Goal: Task Accomplishment & Management: Manage account settings

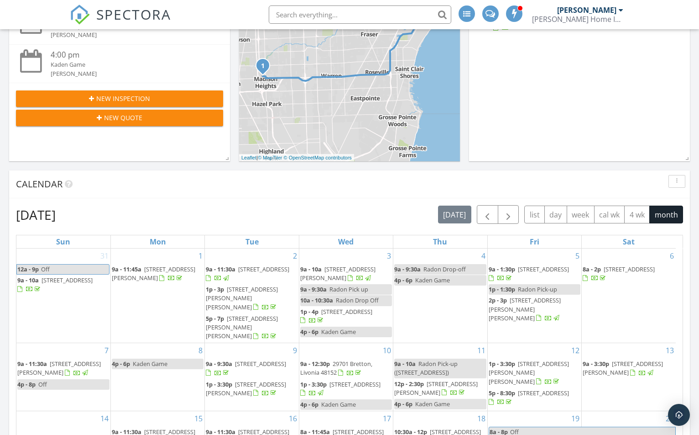
scroll to position [46, 0]
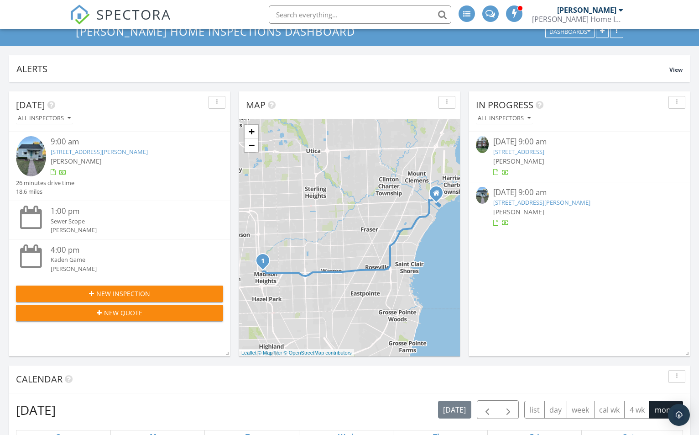
click at [587, 200] on link "27135 Palmer St, Madison Heights, MI 48071" at bounding box center [542, 202] width 97 height 8
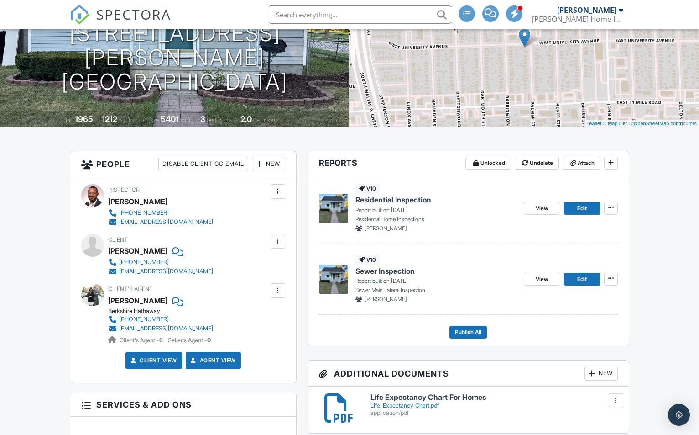
scroll to position [137, 0]
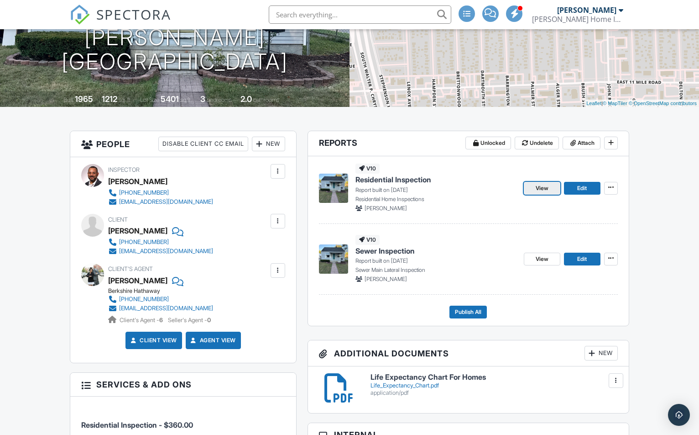
click at [551, 195] on link "View" at bounding box center [542, 188] width 37 height 13
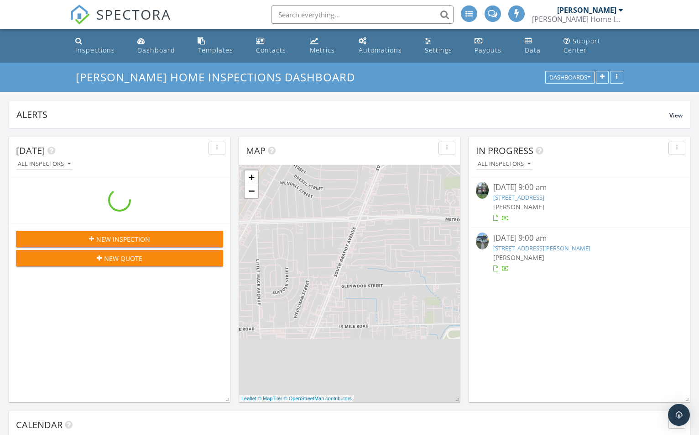
scroll to position [1142, 714]
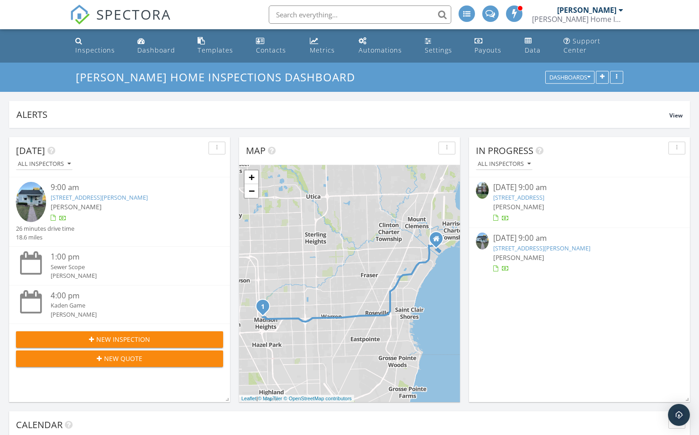
click at [591, 247] on link "27135 Palmer St, Madison Heights, MI 48071" at bounding box center [542, 248] width 97 height 8
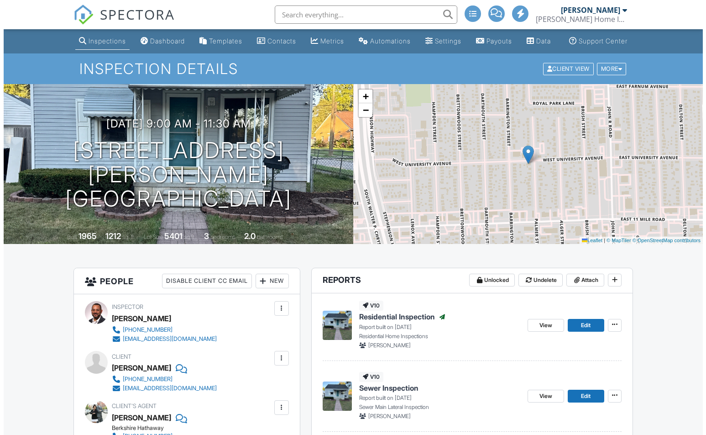
scroll to position [183, 0]
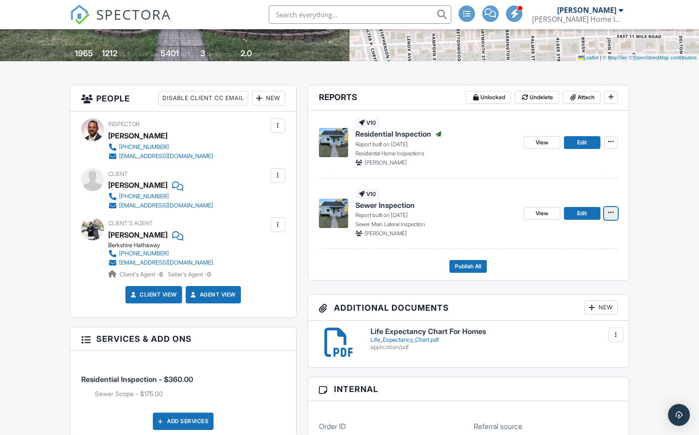
click at [610, 216] on icon at bounding box center [611, 212] width 5 height 6
click at [581, 289] on input "Delete Report" at bounding box center [565, 289] width 93 height 21
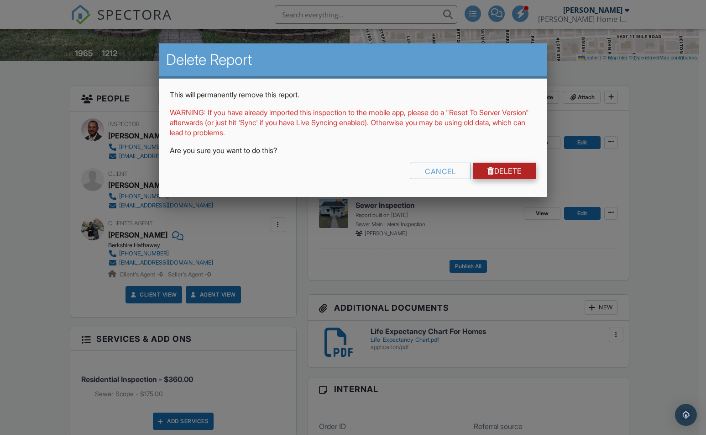
click at [495, 165] on link "Delete" at bounding box center [504, 171] width 63 height 16
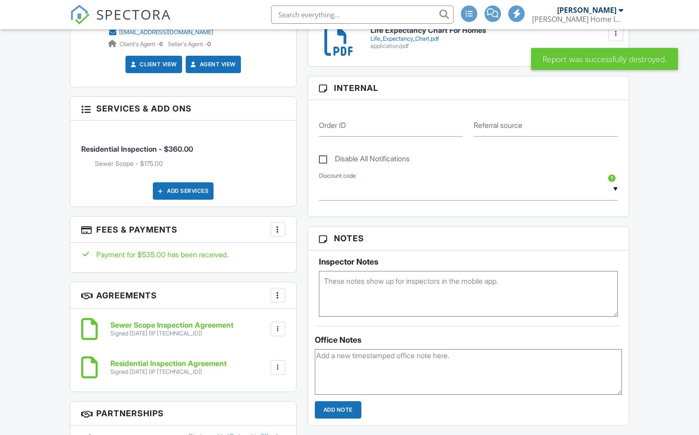
scroll to position [575, 0]
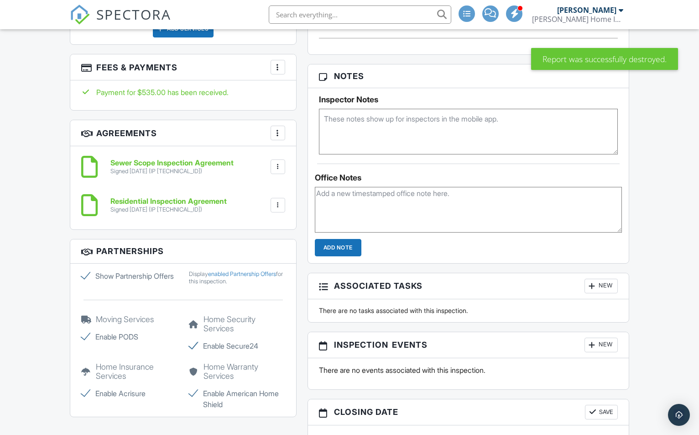
click at [279, 171] on div at bounding box center [277, 166] width 9 height 9
click at [262, 221] on li "Delete" at bounding box center [254, 214] width 52 height 23
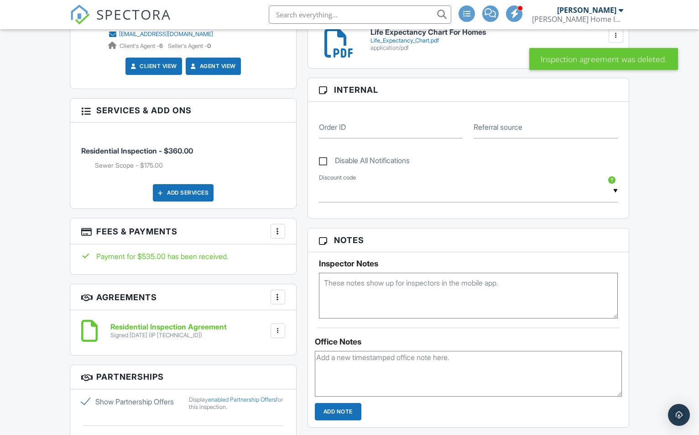
click at [276, 236] on div at bounding box center [277, 230] width 9 height 9
click at [310, 262] on li "Edit Fees & Payments" at bounding box center [323, 258] width 95 height 23
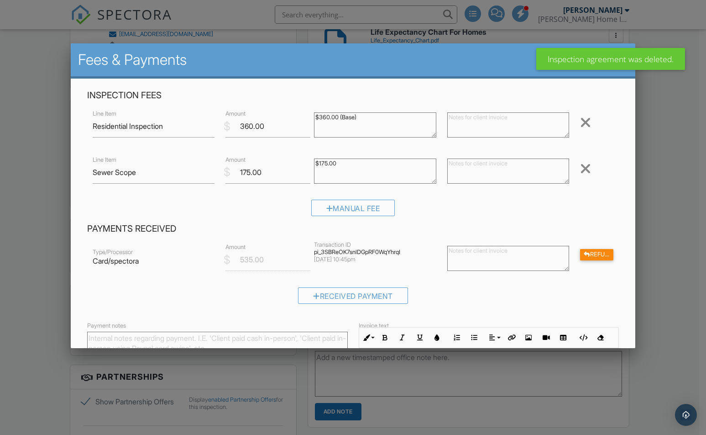
click at [580, 168] on div at bounding box center [585, 168] width 11 height 15
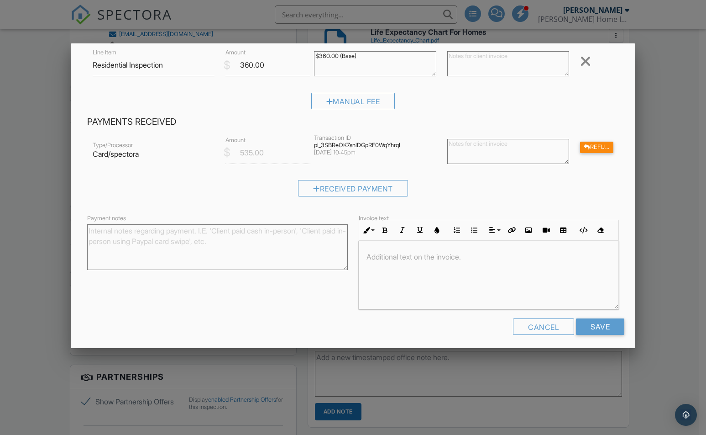
scroll to position [66, 0]
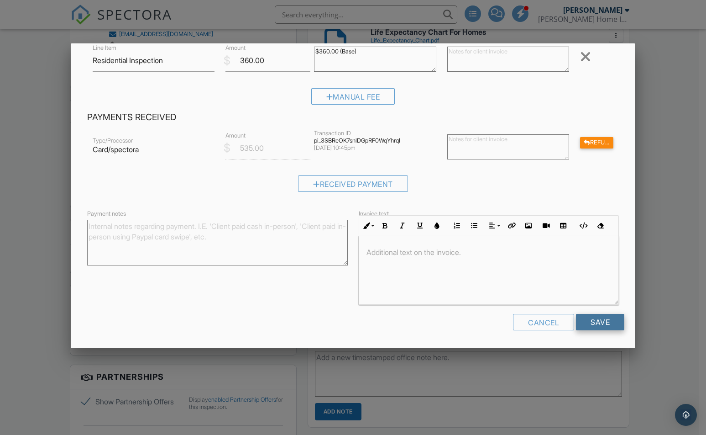
click at [586, 315] on input "Save" at bounding box center [600, 322] width 48 height 16
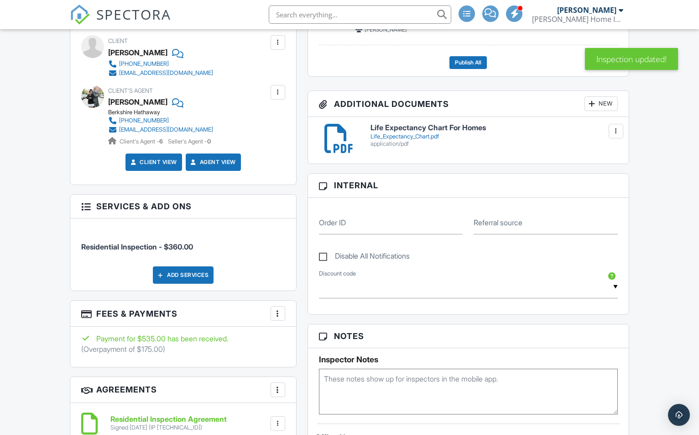
click at [282, 318] on div at bounding box center [277, 313] width 9 height 9
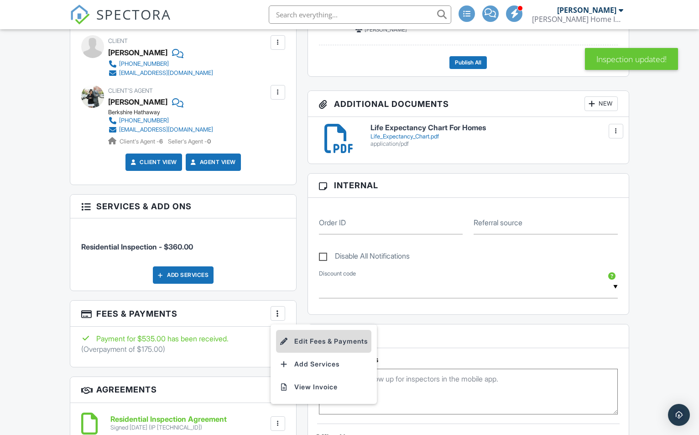
click at [289, 349] on li "Edit Fees & Payments" at bounding box center [323, 341] width 95 height 23
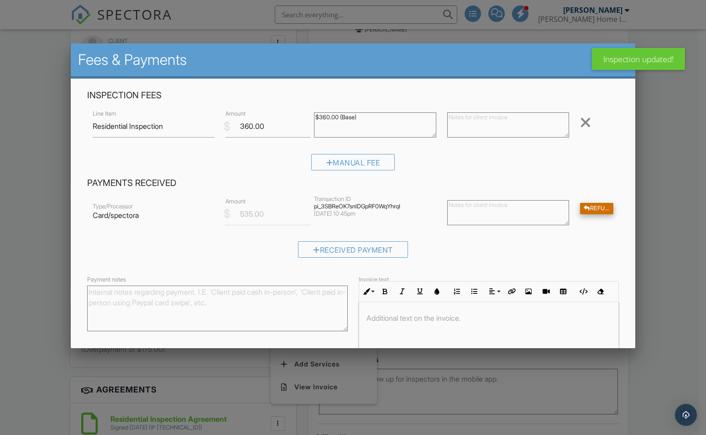
click at [601, 205] on div "Refund" at bounding box center [596, 208] width 33 height 11
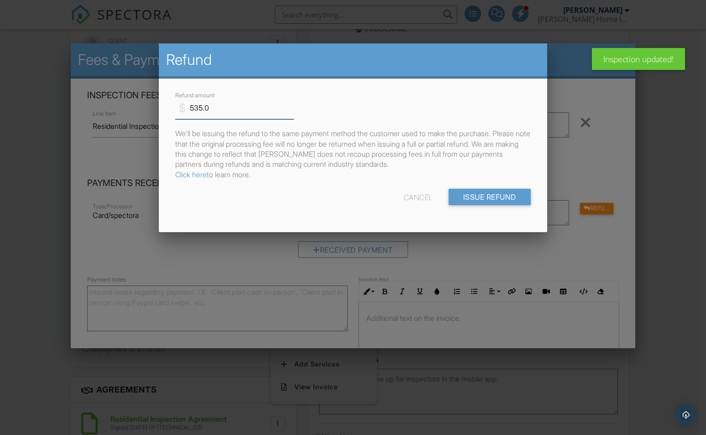
drag, startPoint x: 216, startPoint y: 111, endPoint x: 188, endPoint y: 105, distance: 28.5
click at [188, 105] on input "535.0" at bounding box center [234, 108] width 119 height 22
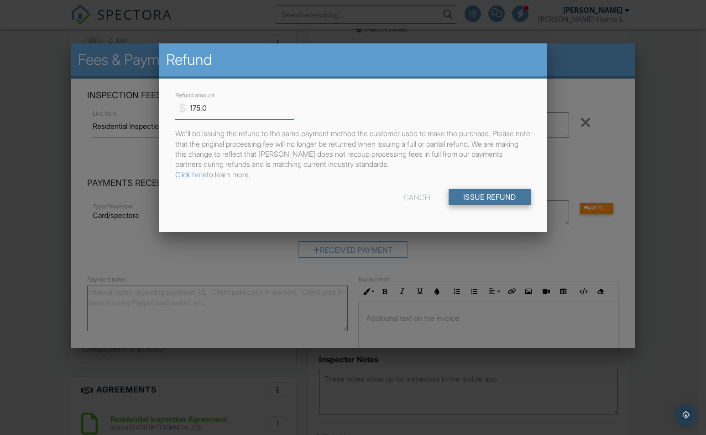
type input "175.0"
click at [500, 193] on input "Issue Refund" at bounding box center [490, 197] width 82 height 16
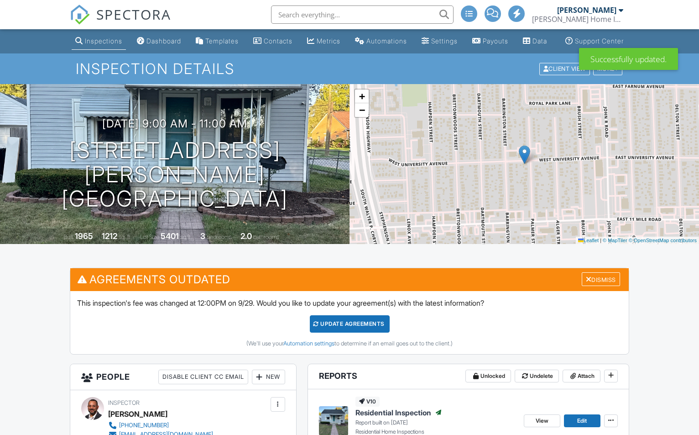
click at [586, 283] on div at bounding box center [589, 278] width 6 height 7
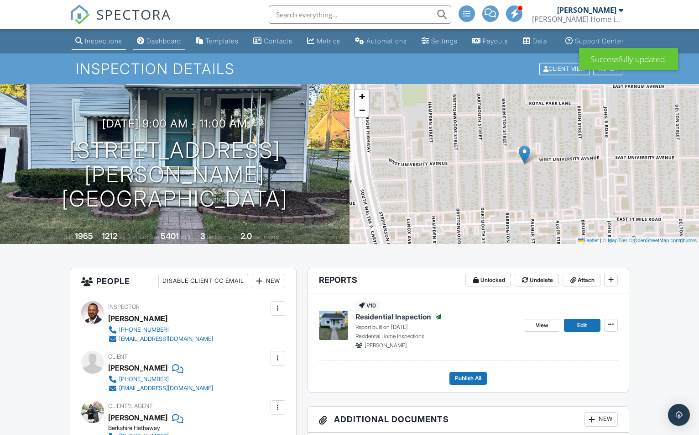
click at [152, 45] on div "Dashboard" at bounding box center [164, 41] width 35 height 8
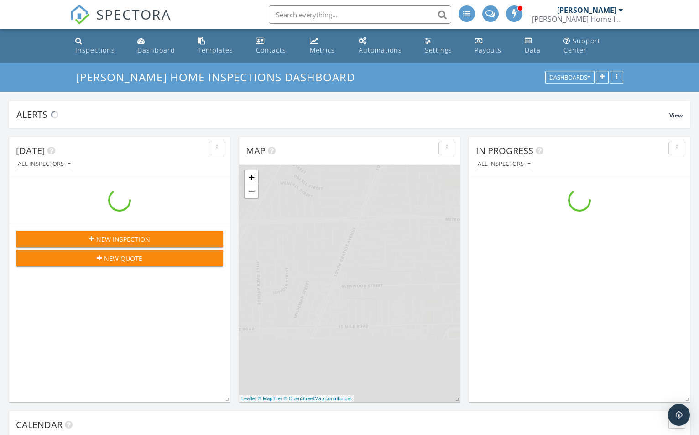
scroll to position [1142, 714]
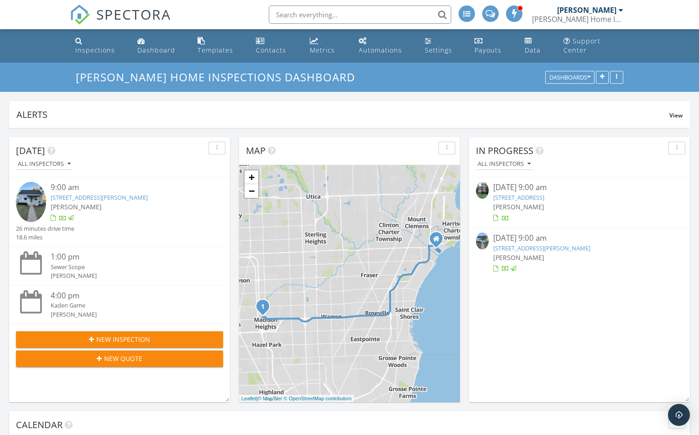
click at [566, 250] on link "[STREET_ADDRESS][PERSON_NAME]" at bounding box center [542, 248] width 97 height 8
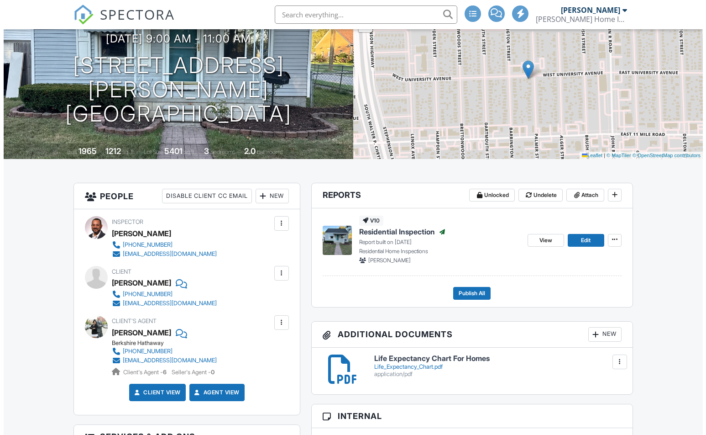
scroll to position [91, 0]
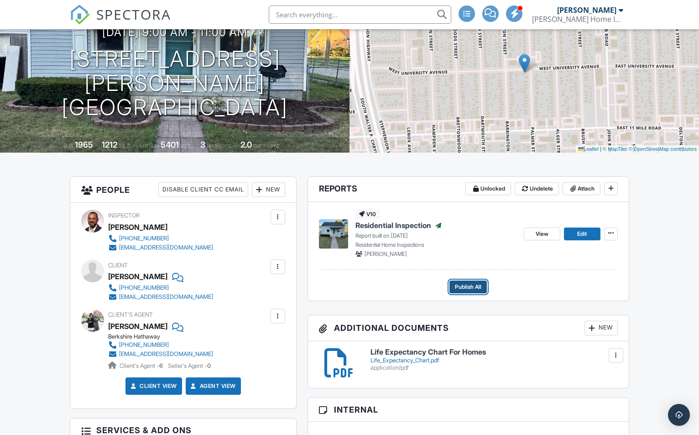
click at [484, 293] on button "Publish All" at bounding box center [468, 286] width 37 height 13
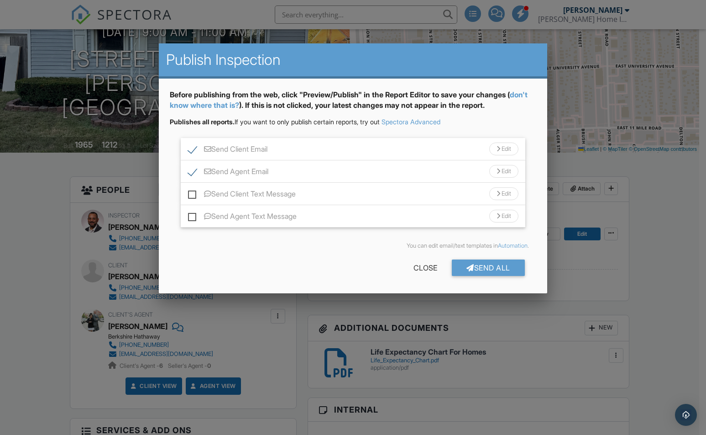
click at [190, 172] on label "Send Agent Email" at bounding box center [228, 172] width 80 height 11
checkbox input "false"
click at [190, 147] on label "Send Client Email" at bounding box center [227, 150] width 79 height 11
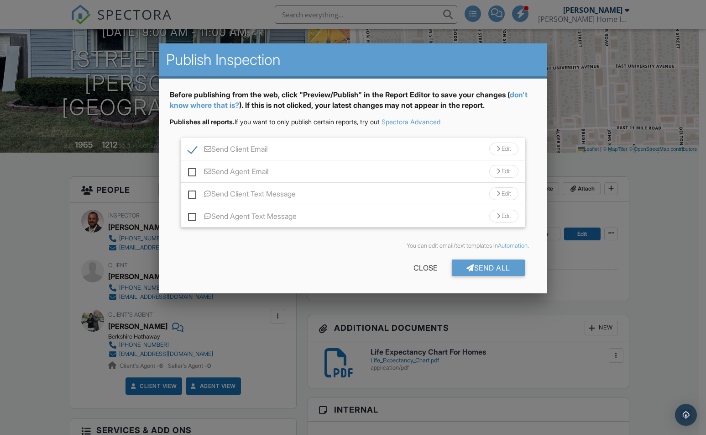
checkbox input "false"
click at [474, 267] on div "Send All" at bounding box center [488, 267] width 73 height 16
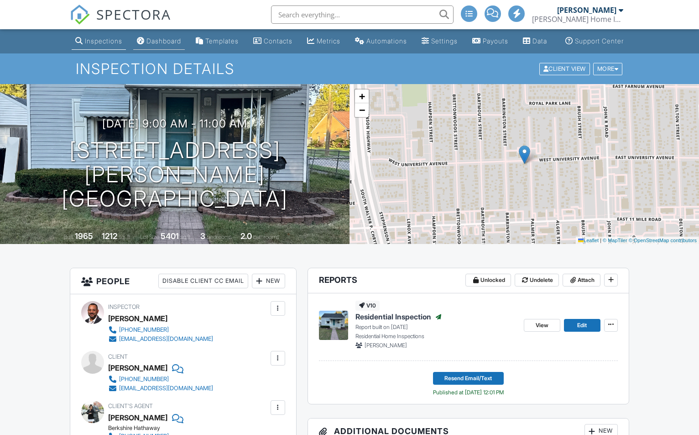
click at [161, 45] on div "Dashboard" at bounding box center [164, 41] width 35 height 8
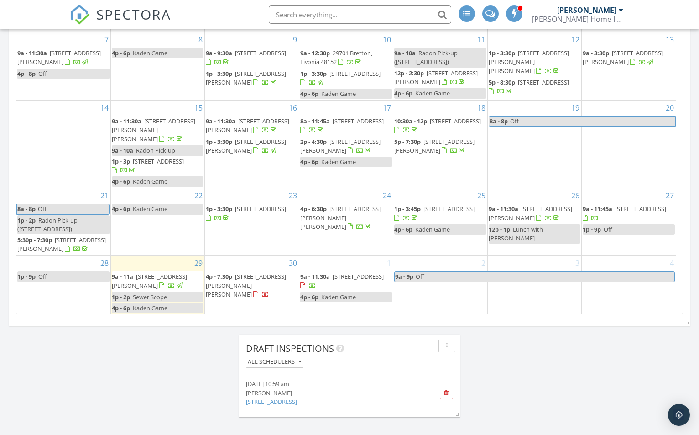
scroll to position [548, 0]
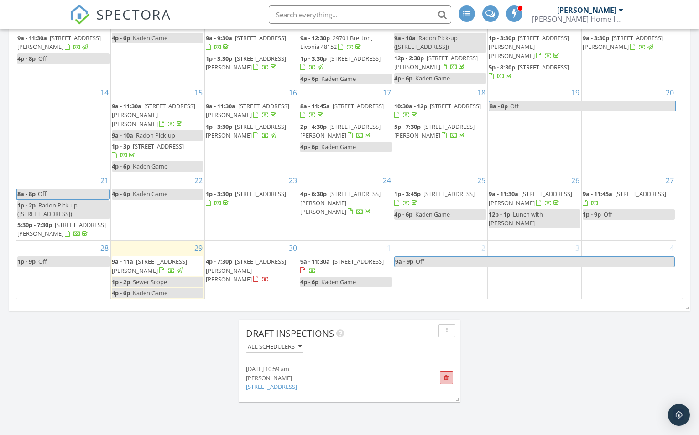
click at [447, 379] on span at bounding box center [446, 378] width 5 height 6
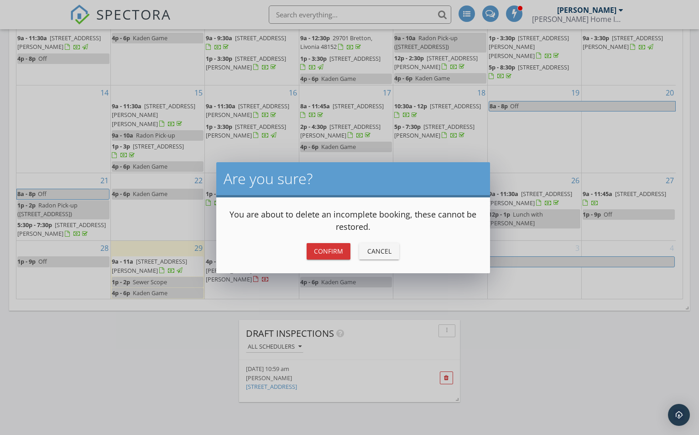
click at [331, 252] on div "Confirm" at bounding box center [328, 251] width 29 height 10
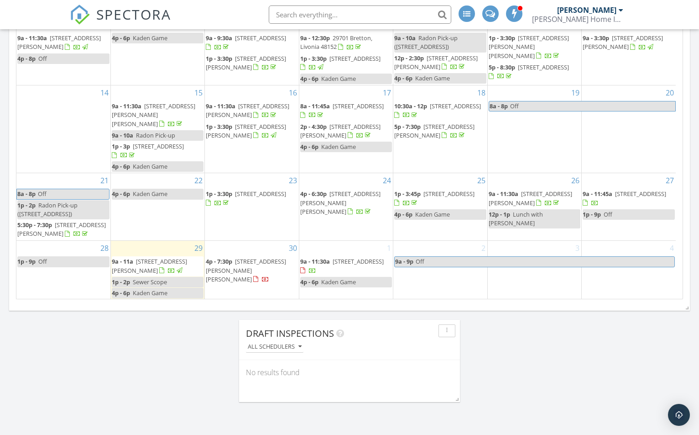
click at [286, 260] on span "6764 Redford Cir, Troy 48085" at bounding box center [246, 270] width 80 height 26
